Goal: Task Accomplishment & Management: Manage account settings

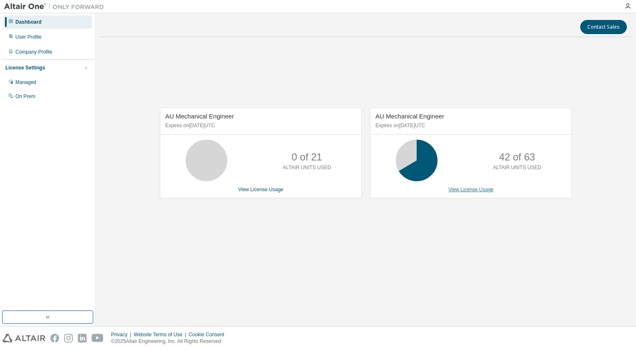
click at [470, 191] on link "View License Usage" at bounding box center [470, 190] width 45 height 6
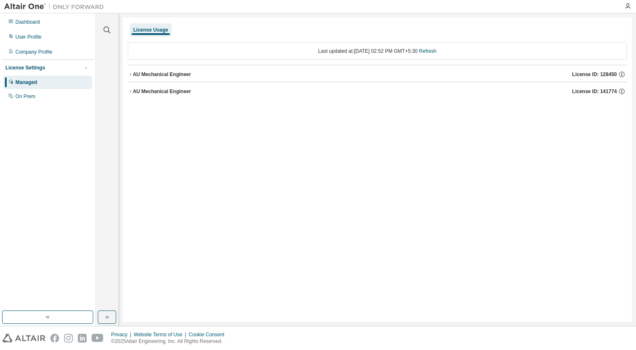
click at [129, 74] on icon "button" at bounding box center [130, 74] width 5 height 5
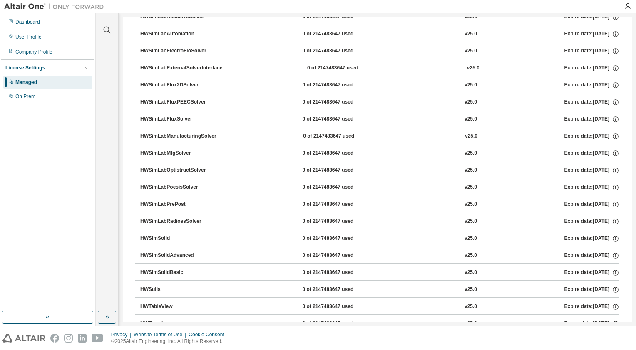
scroll to position [3254, 0]
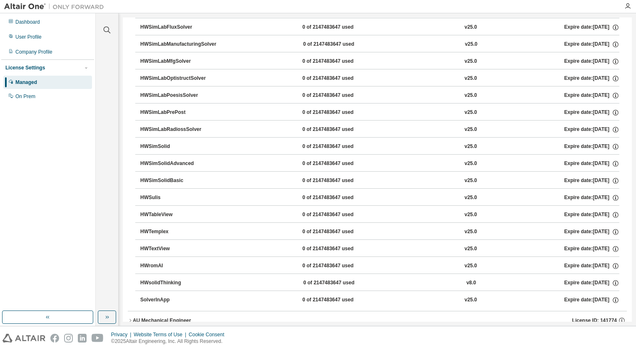
click at [130, 318] on icon "button" at bounding box center [130, 320] width 5 height 5
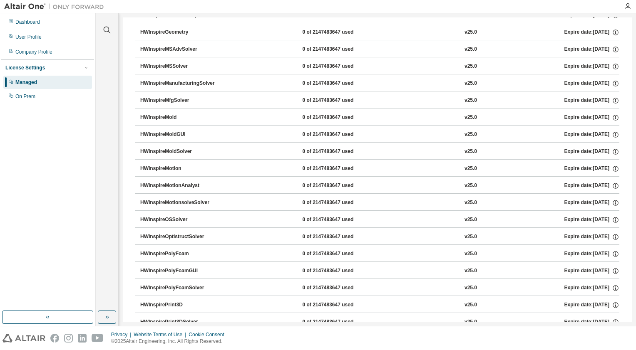
scroll to position [5625, 0]
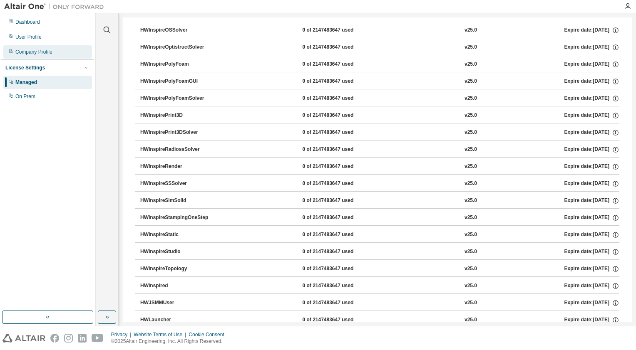
click at [47, 55] on div "Company Profile" at bounding box center [47, 51] width 89 height 13
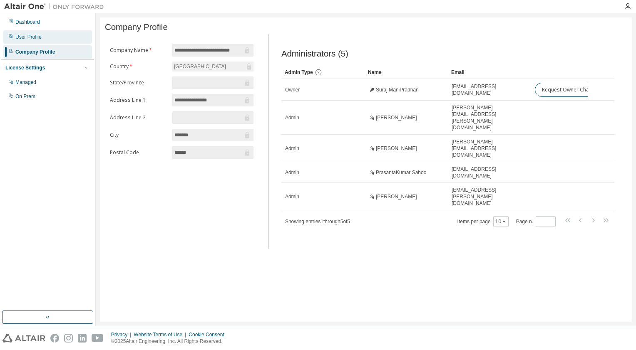
click at [35, 34] on div "User Profile" at bounding box center [28, 37] width 26 height 7
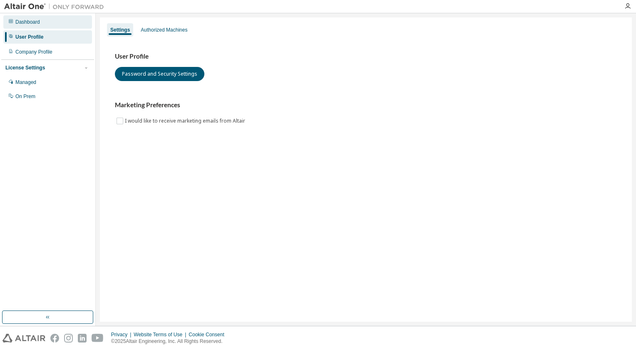
click at [32, 22] on div "Dashboard" at bounding box center [27, 22] width 25 height 7
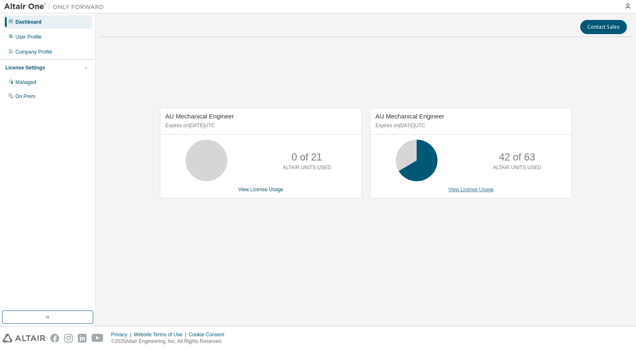
click at [487, 191] on link "View License Usage" at bounding box center [470, 190] width 45 height 6
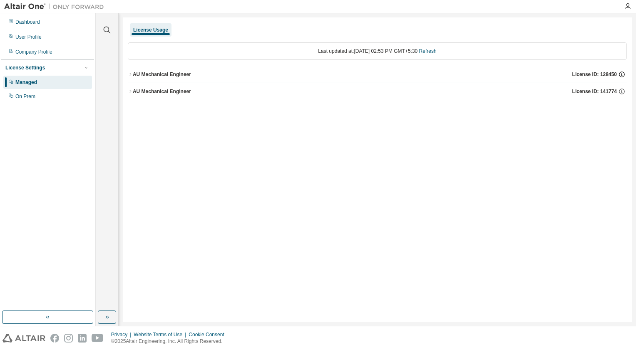
click at [619, 73] on icon "button" at bounding box center [622, 75] width 6 height 6
click at [131, 92] on icon "button" at bounding box center [130, 91] width 5 height 5
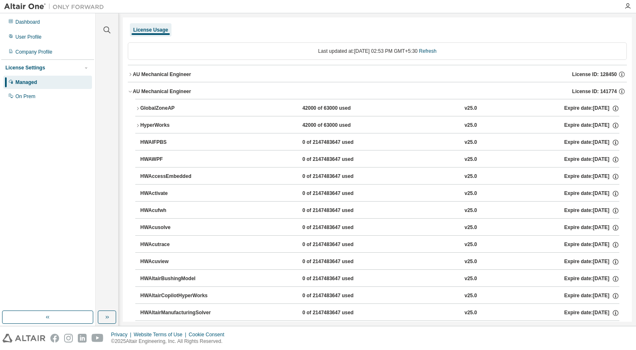
click at [137, 127] on button "HyperWorks 42000 of 63000 used v25.0 Expire date: [DATE]" at bounding box center [377, 125] width 484 height 18
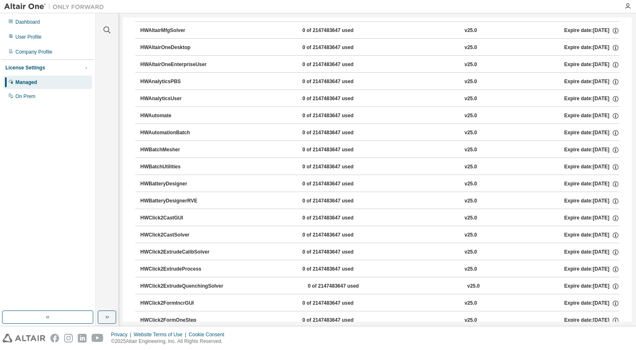
scroll to position [374, 0]
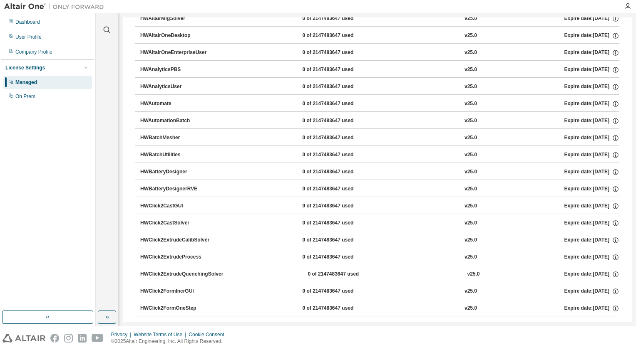
click at [162, 151] on div "HWBatchUtilities" at bounding box center [177, 154] width 75 height 7
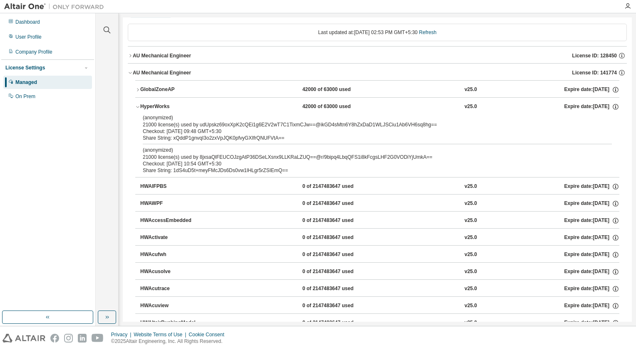
scroll to position [0, 0]
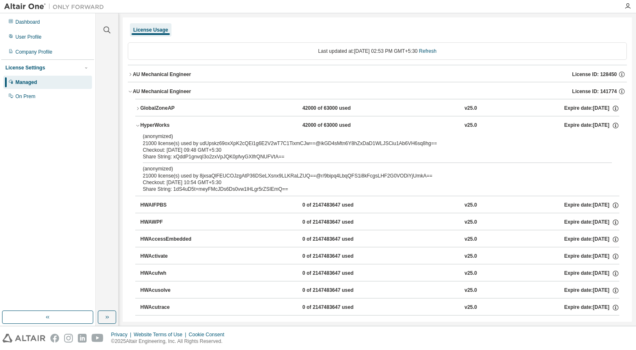
click at [137, 107] on icon "button" at bounding box center [137, 108] width 5 height 5
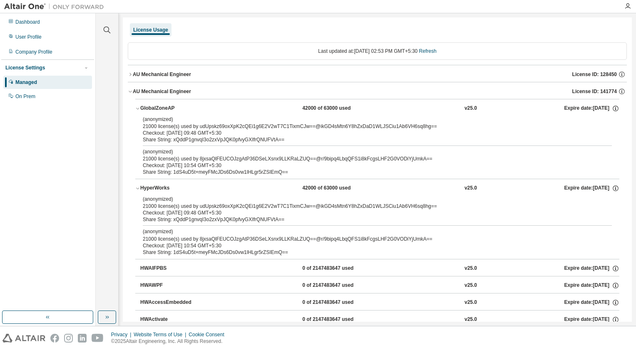
click at [137, 107] on icon "button" at bounding box center [137, 108] width 5 height 5
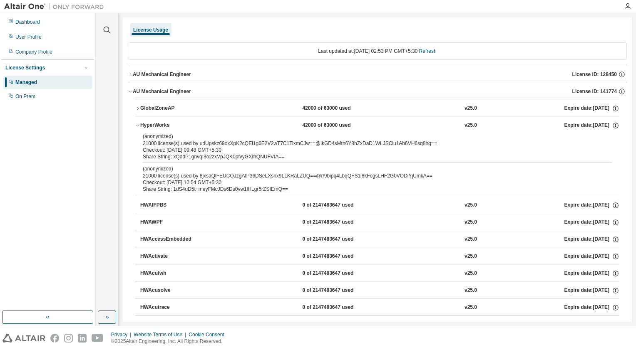
click at [129, 72] on icon "button" at bounding box center [130, 74] width 5 height 5
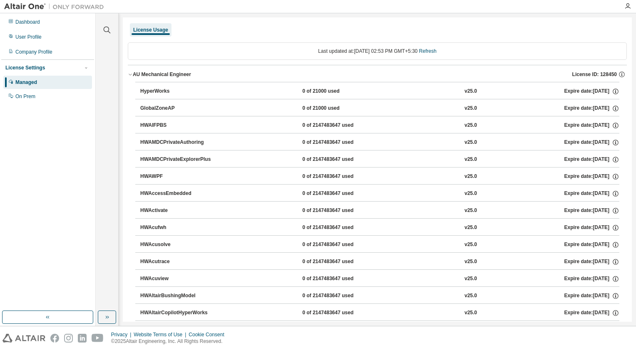
click at [156, 89] on div "HyperWorks" at bounding box center [177, 91] width 75 height 7
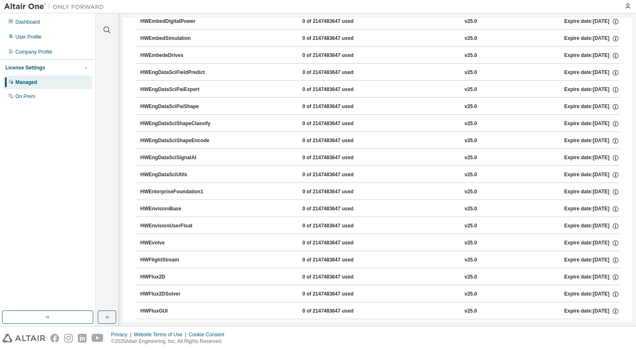
scroll to position [1040, 0]
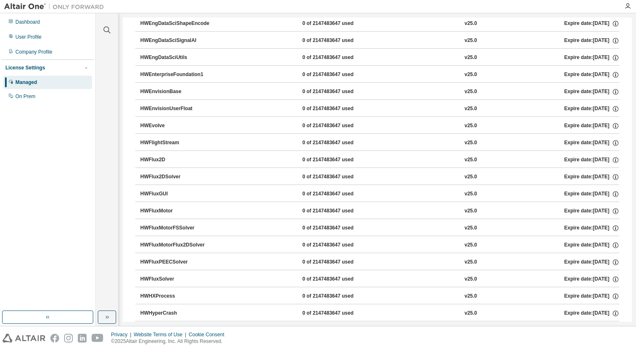
drag, startPoint x: 626, startPoint y: 66, endPoint x: 621, endPoint y: 189, distance: 122.9
drag, startPoint x: 621, startPoint y: 189, endPoint x: 627, endPoint y: 71, distance: 118.3
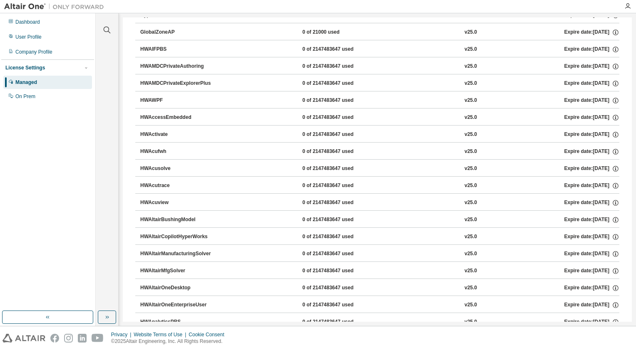
scroll to position [0, 0]
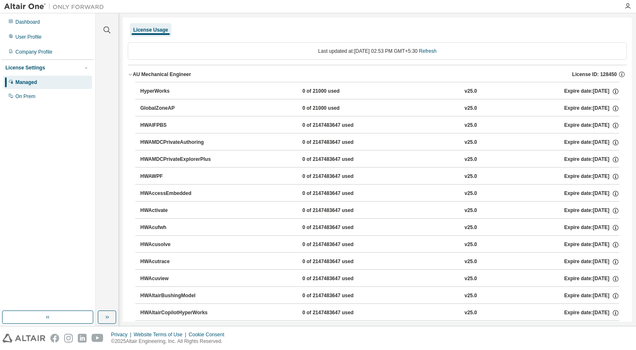
click at [29, 5] on img at bounding box center [56, 6] width 104 height 8
